Goal: Information Seeking & Learning: Find specific fact

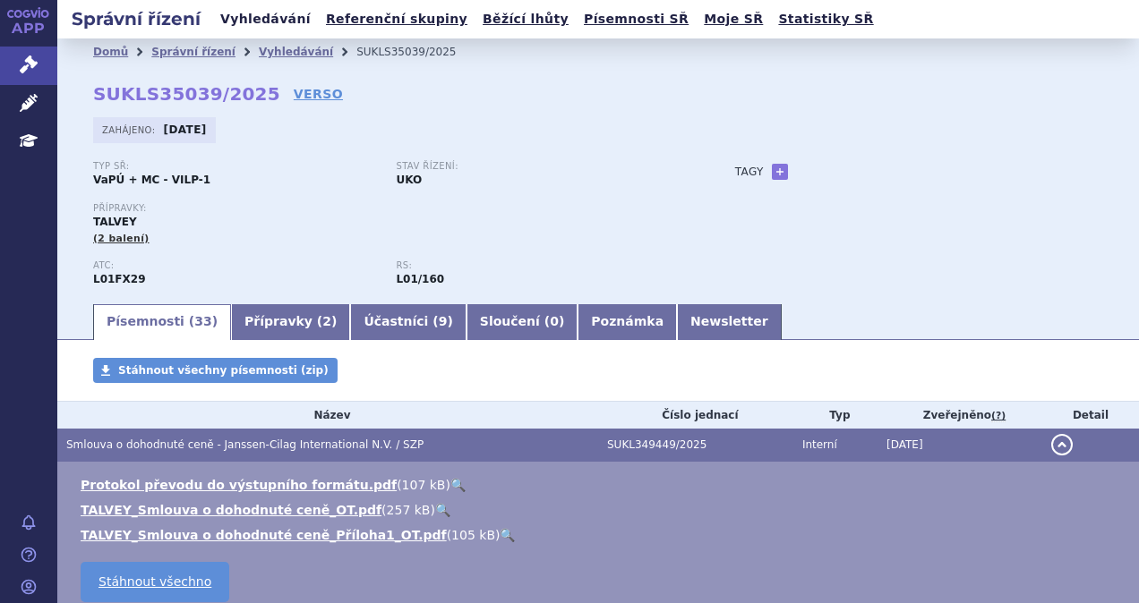
click at [231, 21] on link "Vyhledávání" at bounding box center [265, 19] width 101 height 24
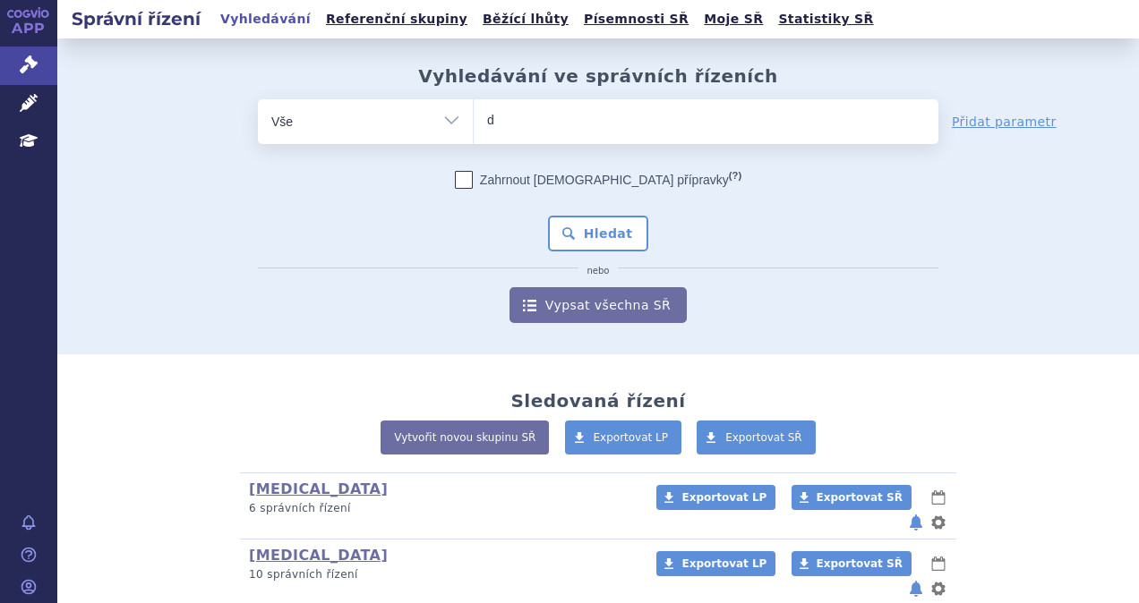
type input "da"
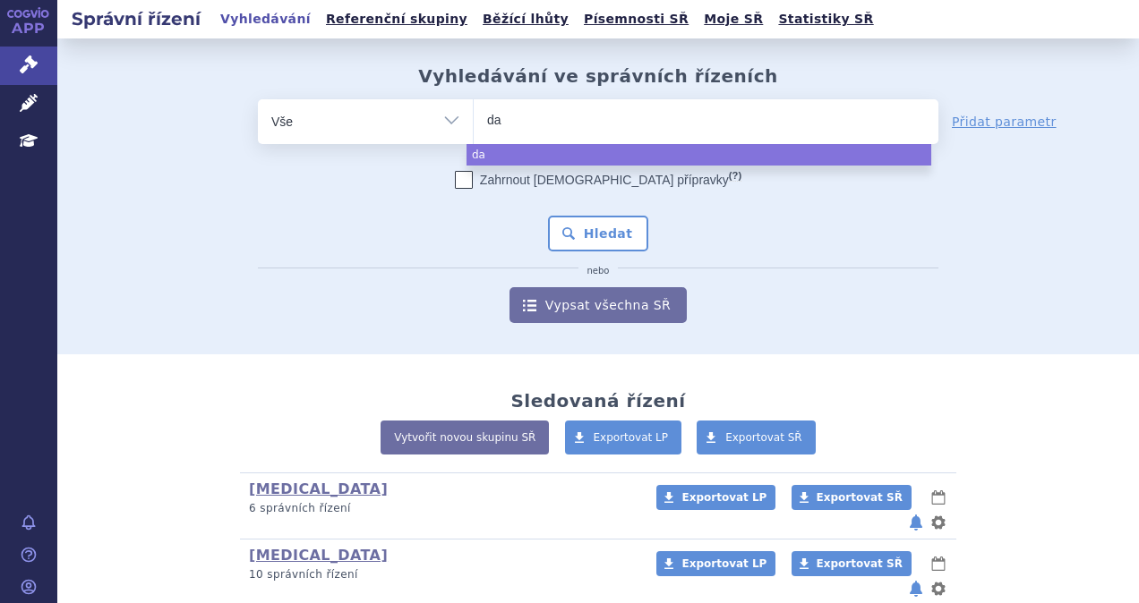
type input "dar"
type input "darz"
type input "darzale"
type input "darzalex"
select select "darzalex"
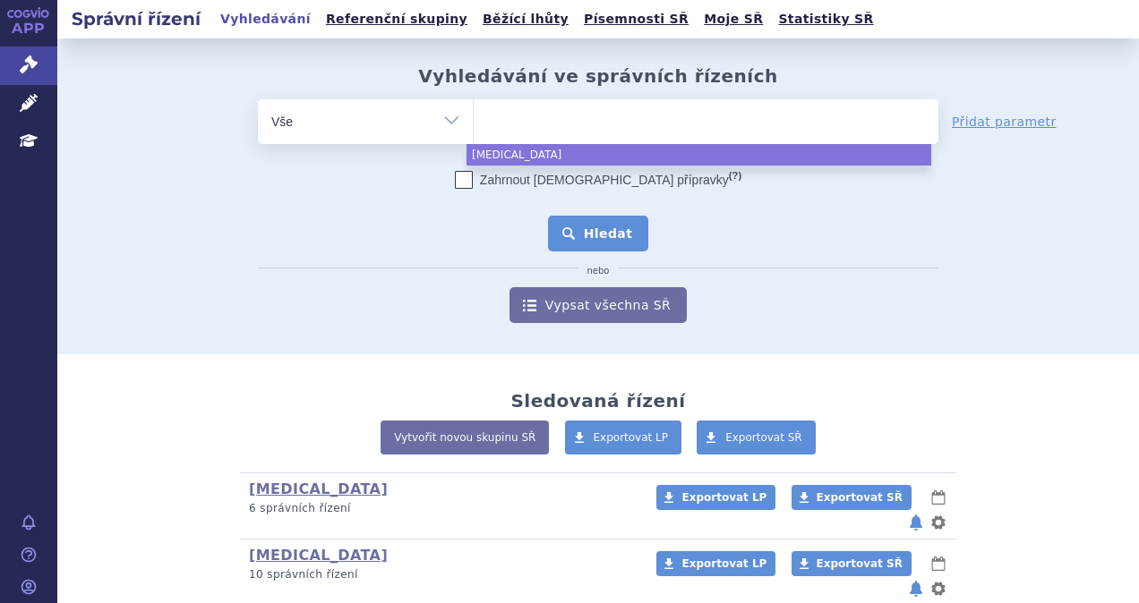
click at [588, 227] on button "Hledat" at bounding box center [598, 234] width 101 height 36
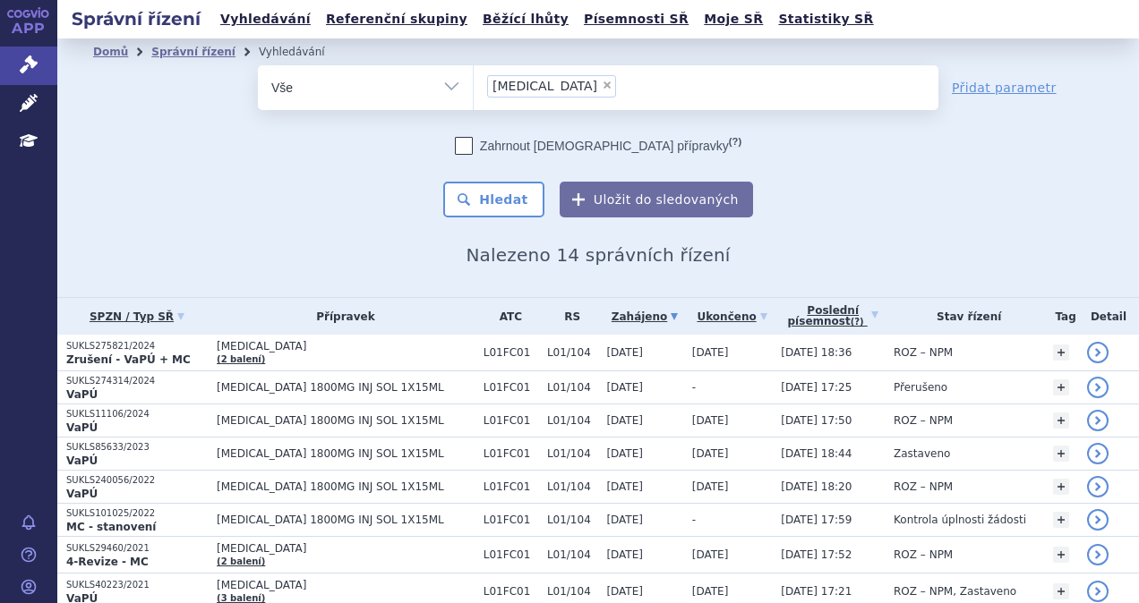
scroll to position [90, 0]
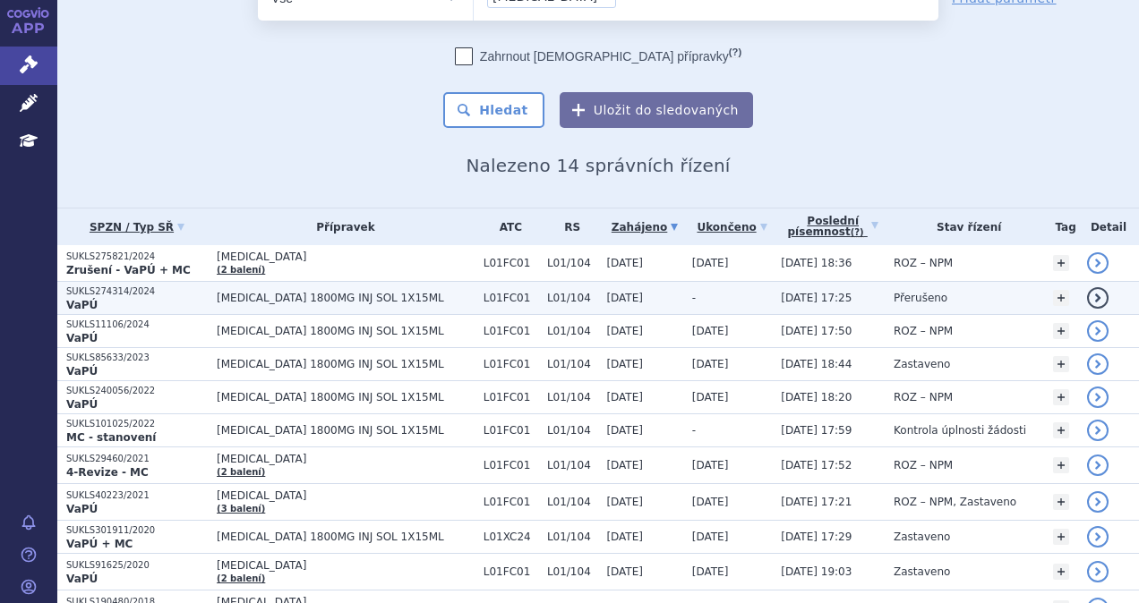
click at [305, 295] on span "[MEDICAL_DATA] 1800MG INJ SOL 1X15ML" at bounding box center [346, 298] width 258 height 13
